Goal: Find specific page/section: Find specific page/section

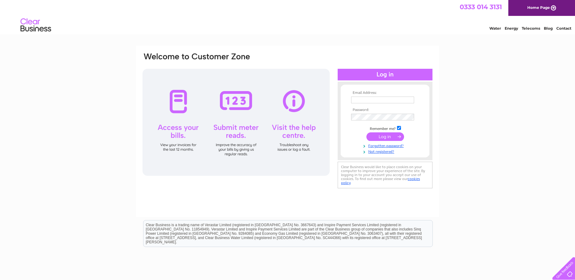
type input "livesey2@btinternet.com"
click at [390, 135] on input "submit" at bounding box center [385, 136] width 38 height 9
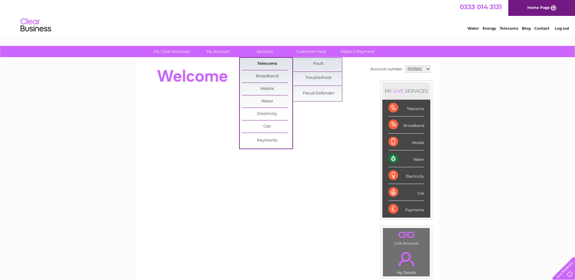
click at [263, 62] on link "Telecoms" at bounding box center [267, 64] width 50 height 12
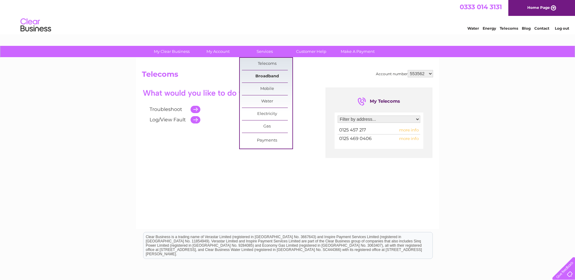
click at [263, 76] on link "Broadband" at bounding box center [267, 76] width 50 height 12
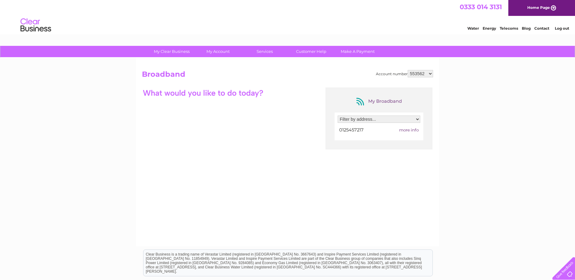
click at [405, 129] on span "more info" at bounding box center [409, 130] width 20 height 5
click at [401, 129] on span "more info" at bounding box center [409, 130] width 20 height 5
click at [410, 131] on span "more info" at bounding box center [409, 130] width 20 height 5
click at [415, 118] on select "Filter by address... Clock Garage, Maple Street, Blackburn, Lancashire, BB1 6LP" at bounding box center [379, 119] width 83 height 7
select select "1514255"
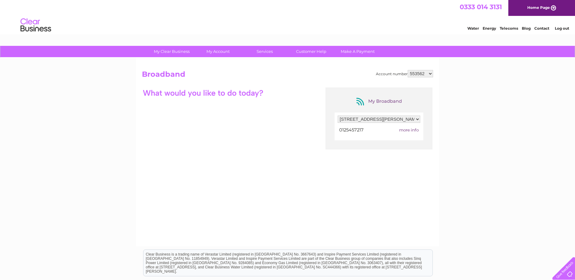
click at [338, 116] on select "Filter by address... Clock Garage, Maple Street, Blackburn, Lancashire, BB1 6LP" at bounding box center [379, 119] width 83 height 7
click at [413, 129] on span "more info" at bounding box center [409, 130] width 20 height 5
click at [310, 50] on link "Customer Help" at bounding box center [311, 51] width 50 height 11
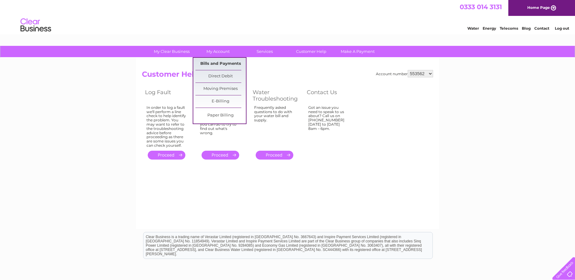
click at [220, 61] on link "Bills and Payments" at bounding box center [220, 64] width 50 height 12
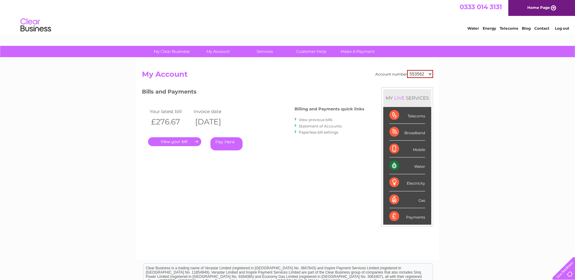
click at [232, 144] on link "Pay Here" at bounding box center [226, 143] width 32 height 13
click at [180, 140] on link "." at bounding box center [174, 141] width 53 height 9
click at [316, 119] on link "View previous bills" at bounding box center [316, 119] width 34 height 5
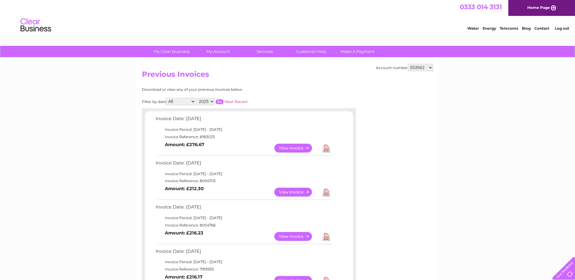
click at [297, 149] on link "View" at bounding box center [296, 148] width 45 height 9
